Goal: Browse casually: Explore the website without a specific task or goal

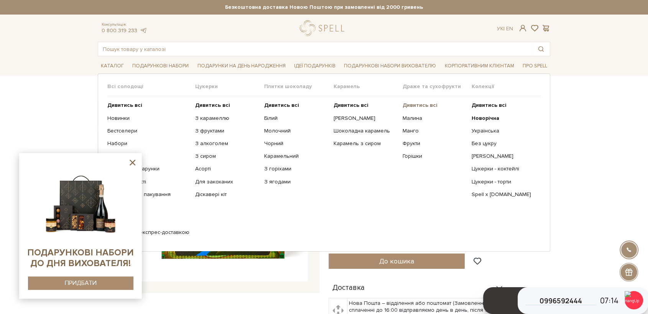
click at [423, 107] on b "Дивитись всі" at bounding box center [419, 105] width 35 height 7
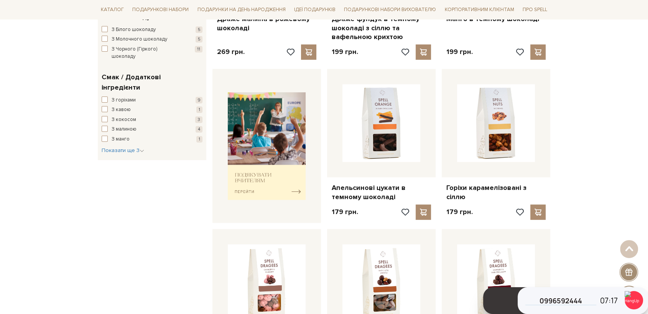
scroll to position [255, 0]
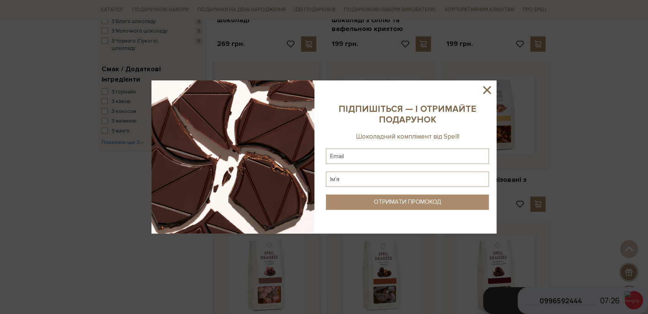
click at [484, 88] on icon at bounding box center [486, 90] width 13 height 13
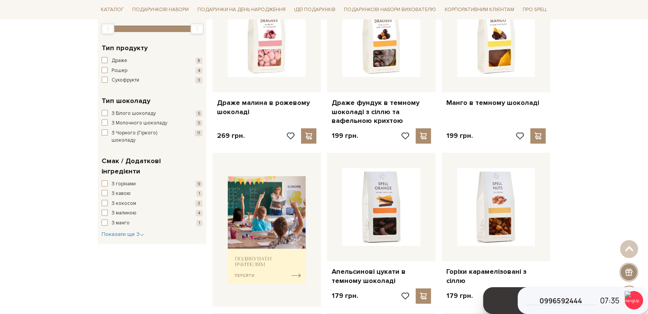
scroll to position [0, 0]
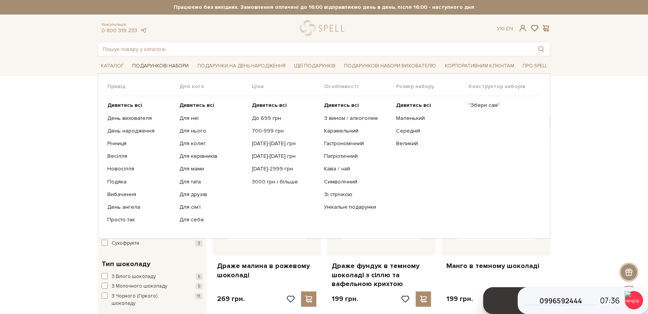
click at [177, 66] on link "Подарункові набори" at bounding box center [160, 66] width 62 height 12
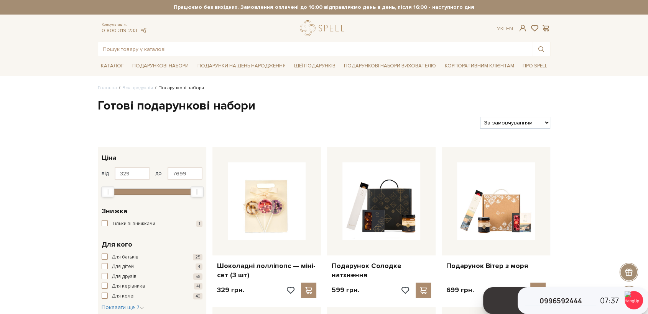
click at [509, 122] on select "За замовчуванням За Ціною (зростання) За Ціною (зменшення) Новинки За популярні…" at bounding box center [515, 123] width 70 height 12
select select "https://spellchocolate.com/our-productions/podarunkovi-box/?sort=p.price&order=…"
click at [480, 117] on select "За замовчуванням За Ціною (зростання) За Ціною (зменшення) Новинки За популярні…" at bounding box center [515, 123] width 70 height 12
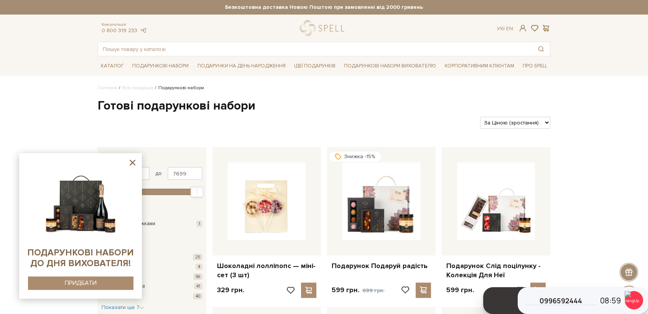
click at [133, 159] on icon at bounding box center [133, 163] width 10 height 10
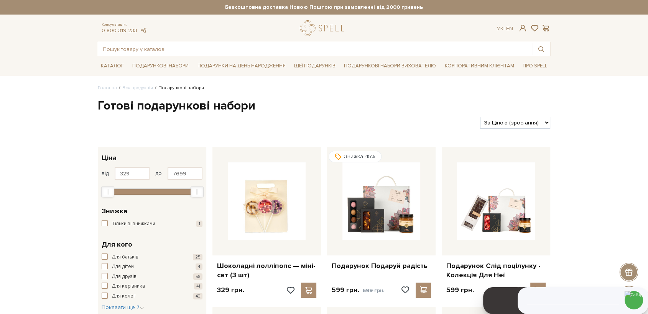
click at [211, 50] on input "text" at bounding box center [315, 49] width 434 height 14
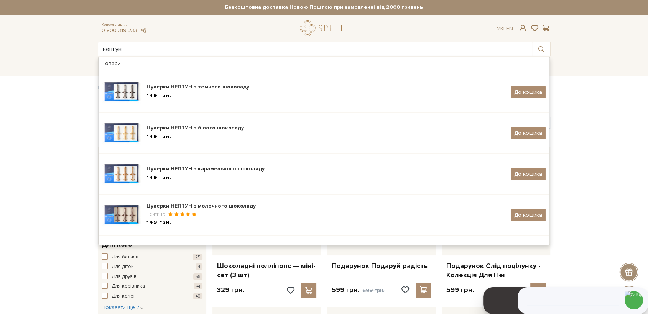
type input "нептун"
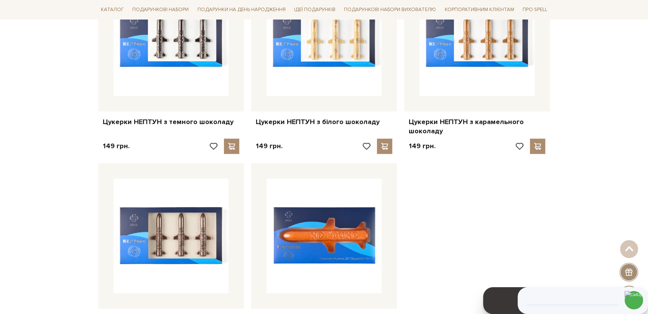
scroll to position [202, 0]
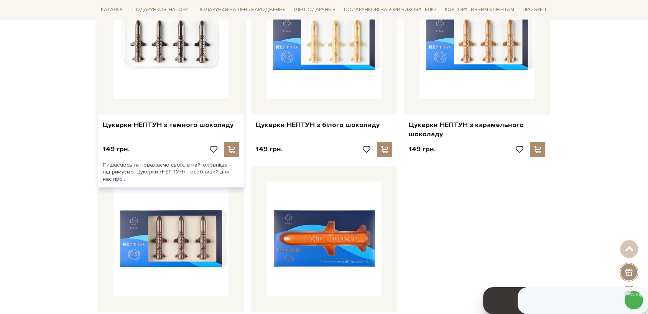
click at [163, 92] on img at bounding box center [170, 41] width 115 height 115
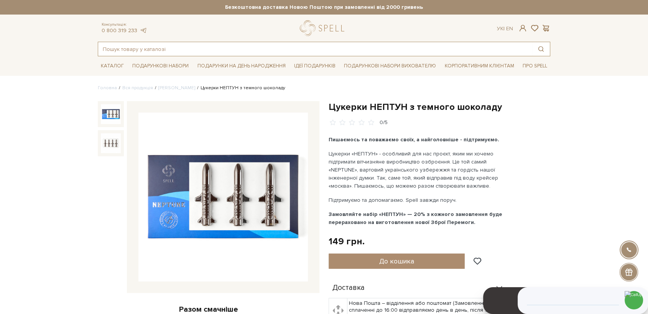
click at [185, 56] on input "text" at bounding box center [315, 49] width 434 height 14
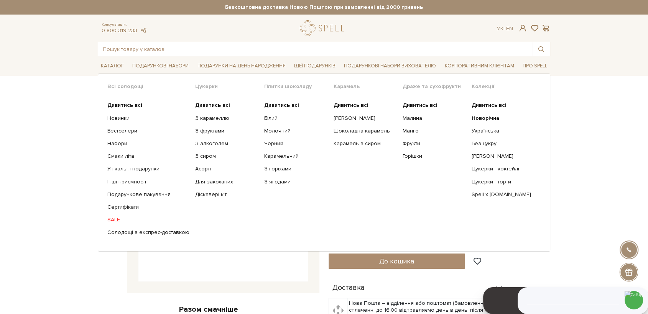
click at [113, 221] on link "SALE" at bounding box center [148, 220] width 82 height 7
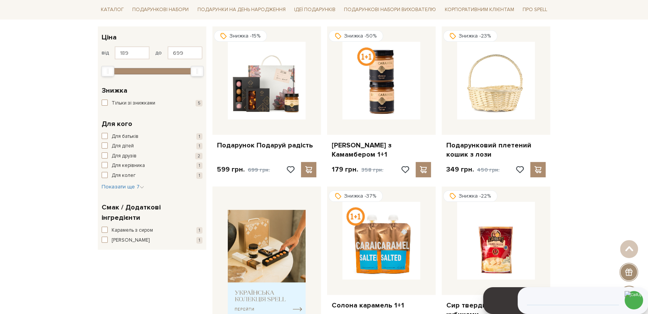
scroll to position [118, 0]
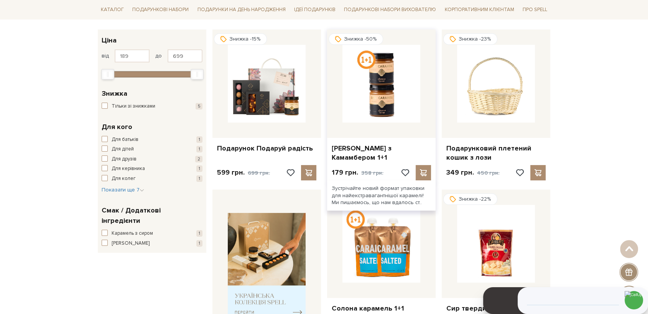
click at [356, 99] on img at bounding box center [381, 84] width 78 height 78
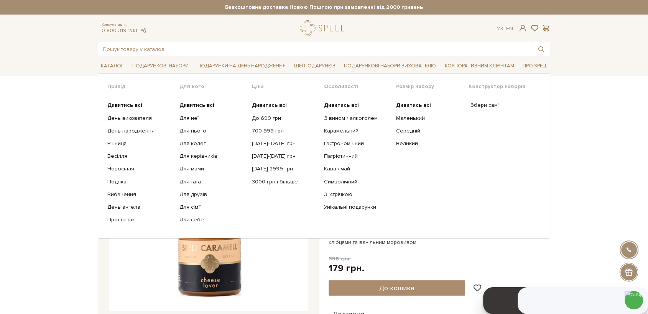
drag, startPoint x: 147, startPoint y: 63, endPoint x: 140, endPoint y: 94, distance: 32.1
drag, startPoint x: 140, startPoint y: 94, endPoint x: 118, endPoint y: 105, distance: 24.3
click at [118, 105] on b "Дивитись всі" at bounding box center [124, 105] width 35 height 7
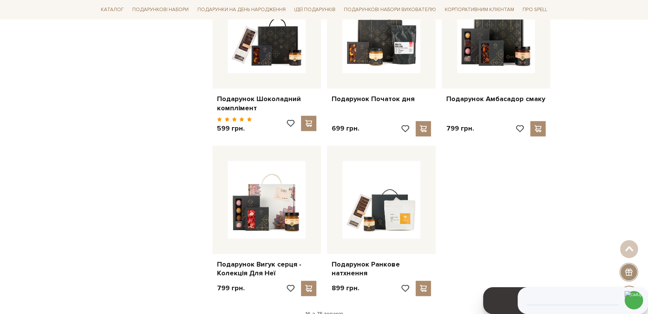
scroll to position [1064, 0]
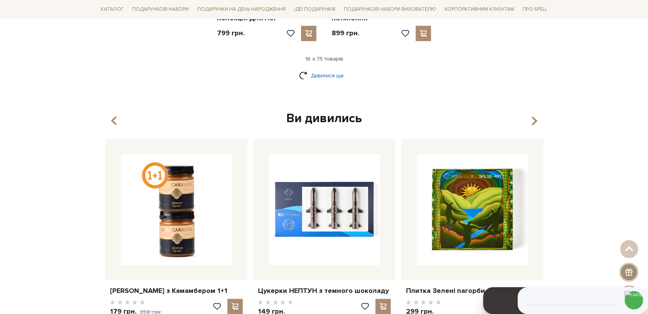
click at [315, 69] on link "Дивитися ще" at bounding box center [324, 75] width 50 height 13
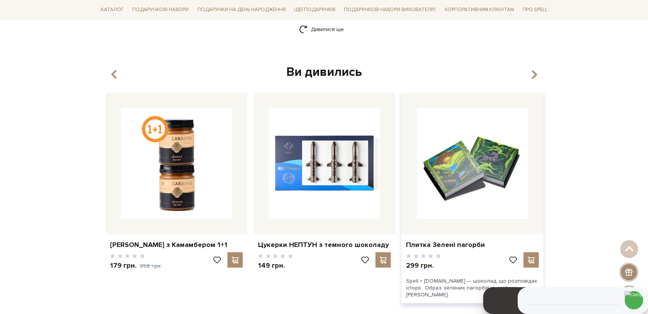
scroll to position [1746, 0]
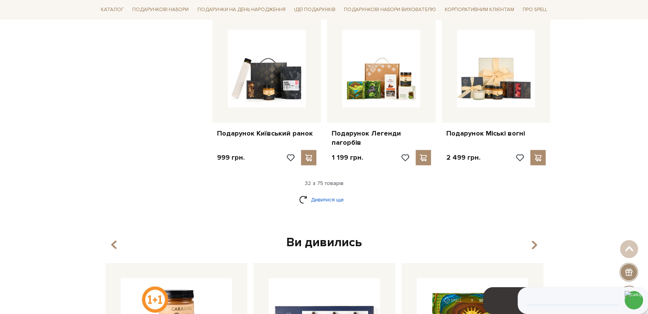
click at [319, 193] on link "Дивитися ще" at bounding box center [324, 199] width 50 height 13
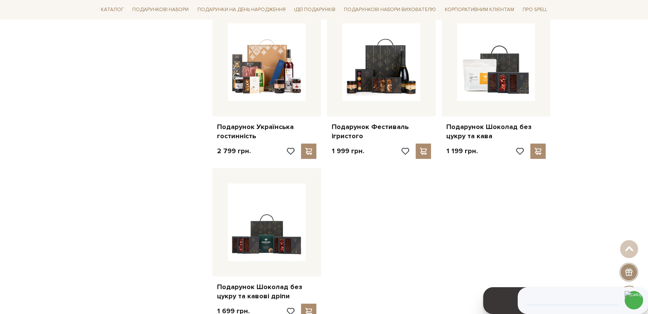
scroll to position [2640, 0]
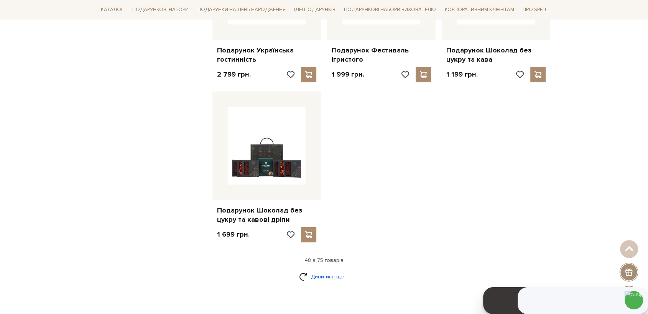
click at [325, 270] on link "Дивитися ще" at bounding box center [324, 276] width 50 height 13
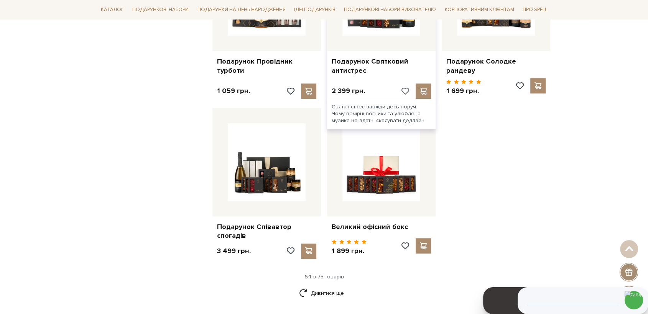
scroll to position [3450, 0]
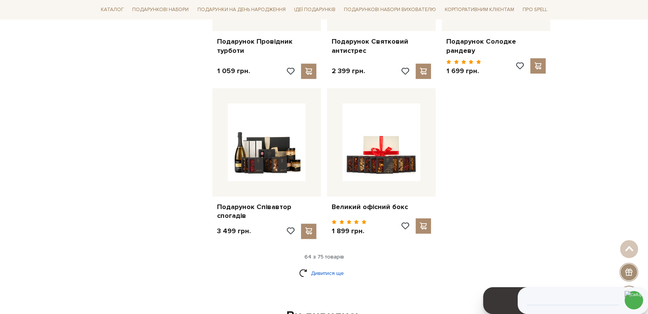
click at [335, 267] on link "Дивитися ще" at bounding box center [324, 273] width 50 height 13
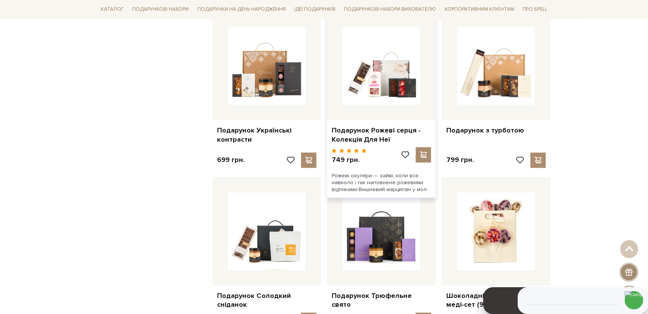
scroll to position [1094, 0]
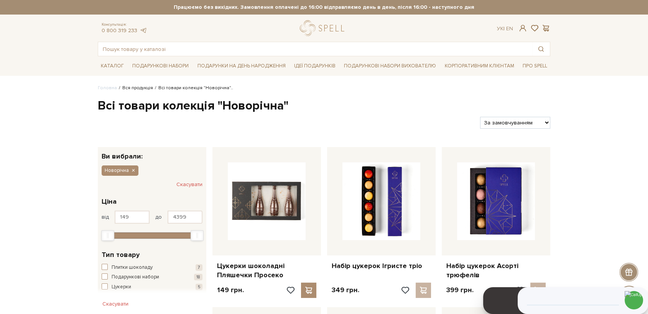
click at [134, 88] on link "Вся продукція" at bounding box center [137, 88] width 31 height 6
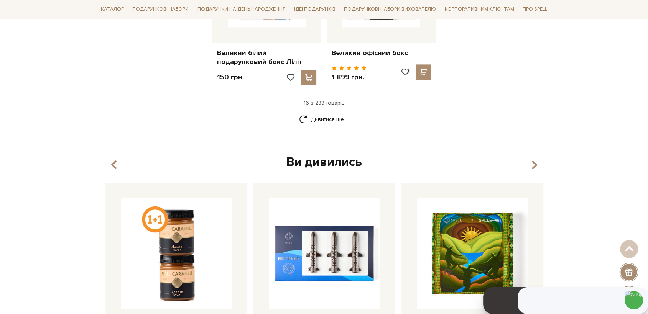
scroll to position [1047, 0]
click at [323, 113] on link "Дивитися ще" at bounding box center [324, 119] width 50 height 13
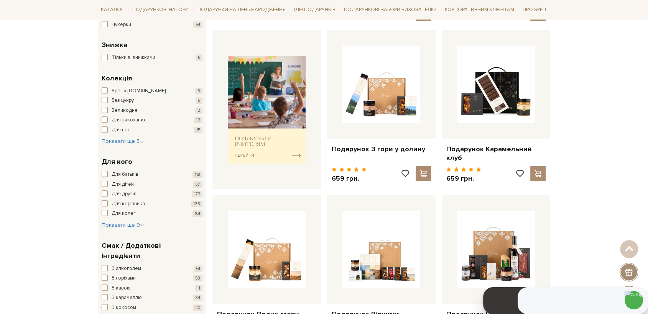
scroll to position [0, 0]
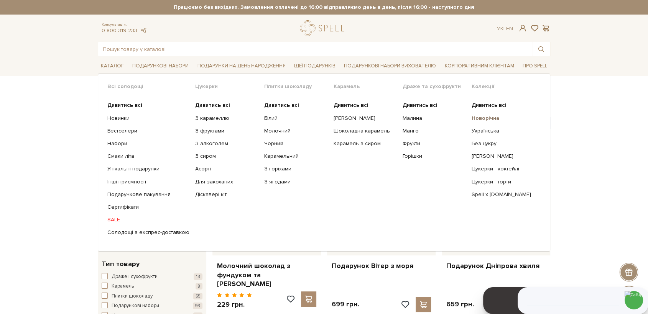
click at [481, 117] on b "Новорічна" at bounding box center [485, 118] width 28 height 7
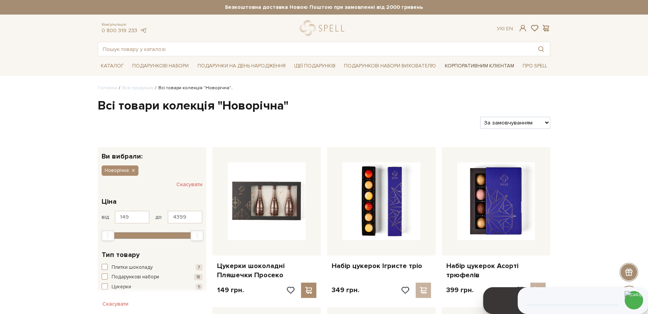
click at [489, 66] on link "Корпоративним клієнтам" at bounding box center [480, 65] width 76 height 13
